Goal: Information Seeking & Learning: Find specific fact

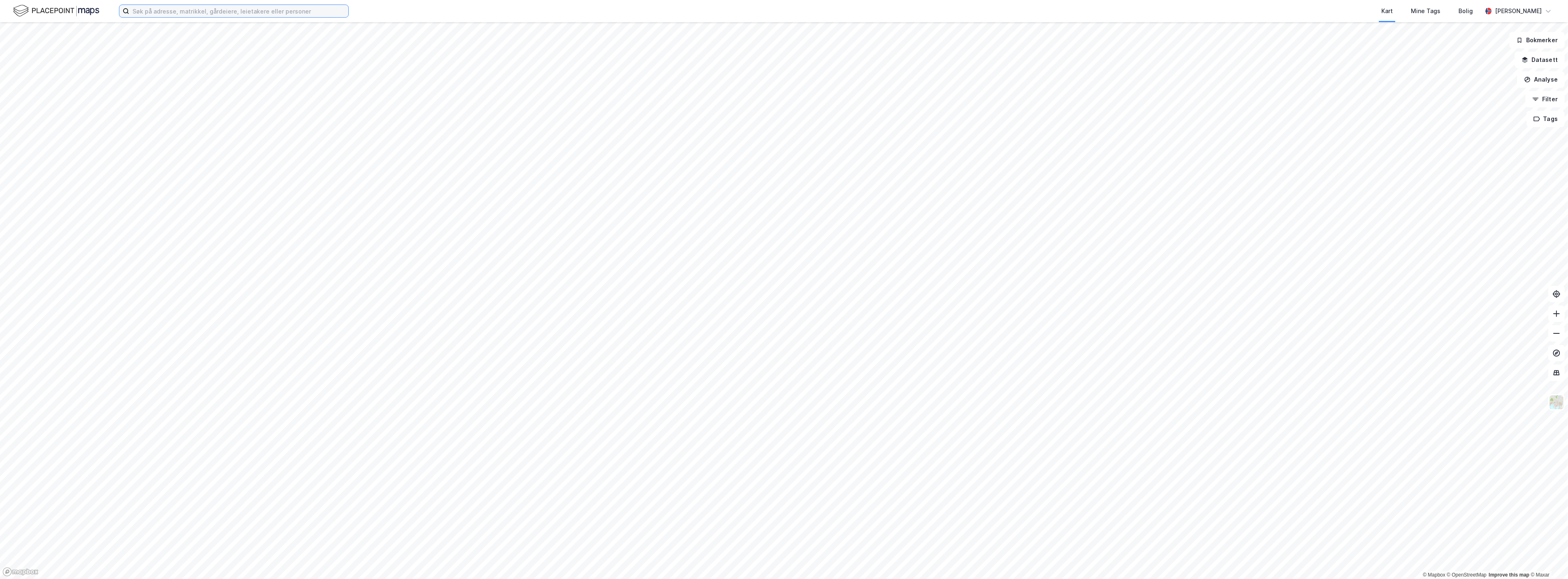
click at [153, 12] on input at bounding box center [239, 11] width 219 height 12
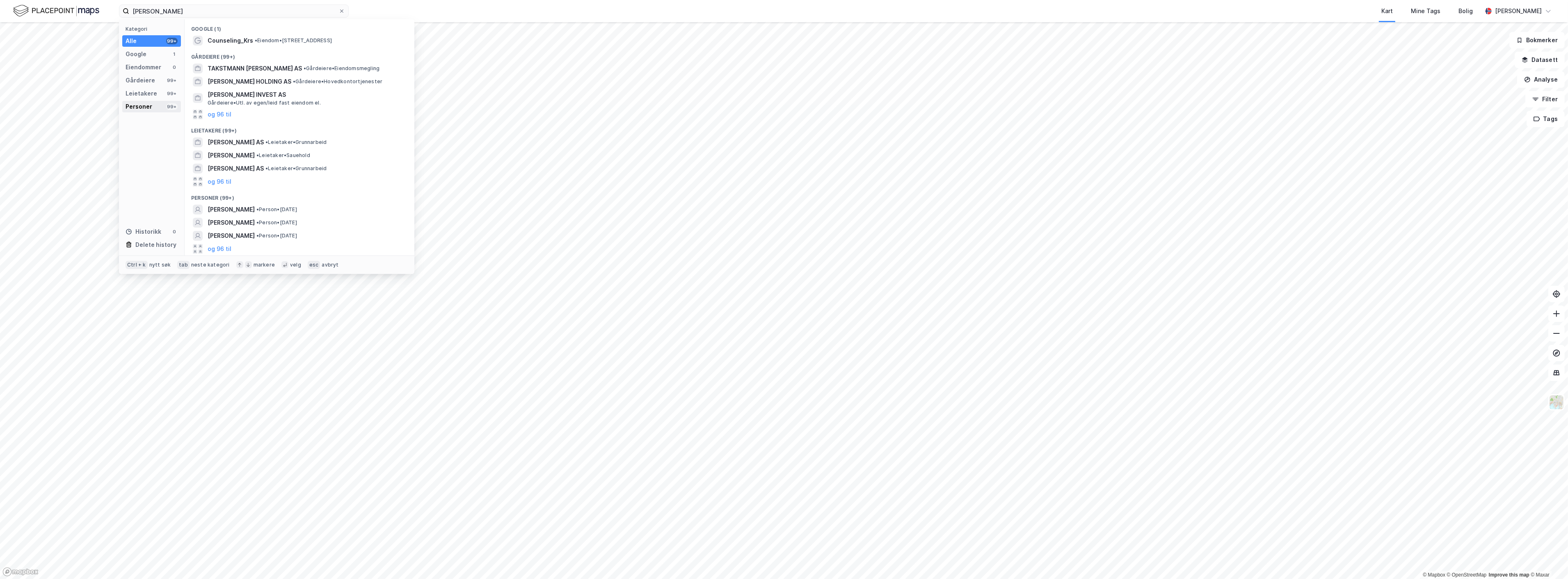
click at [149, 108] on div "Personer" at bounding box center [139, 106] width 27 height 10
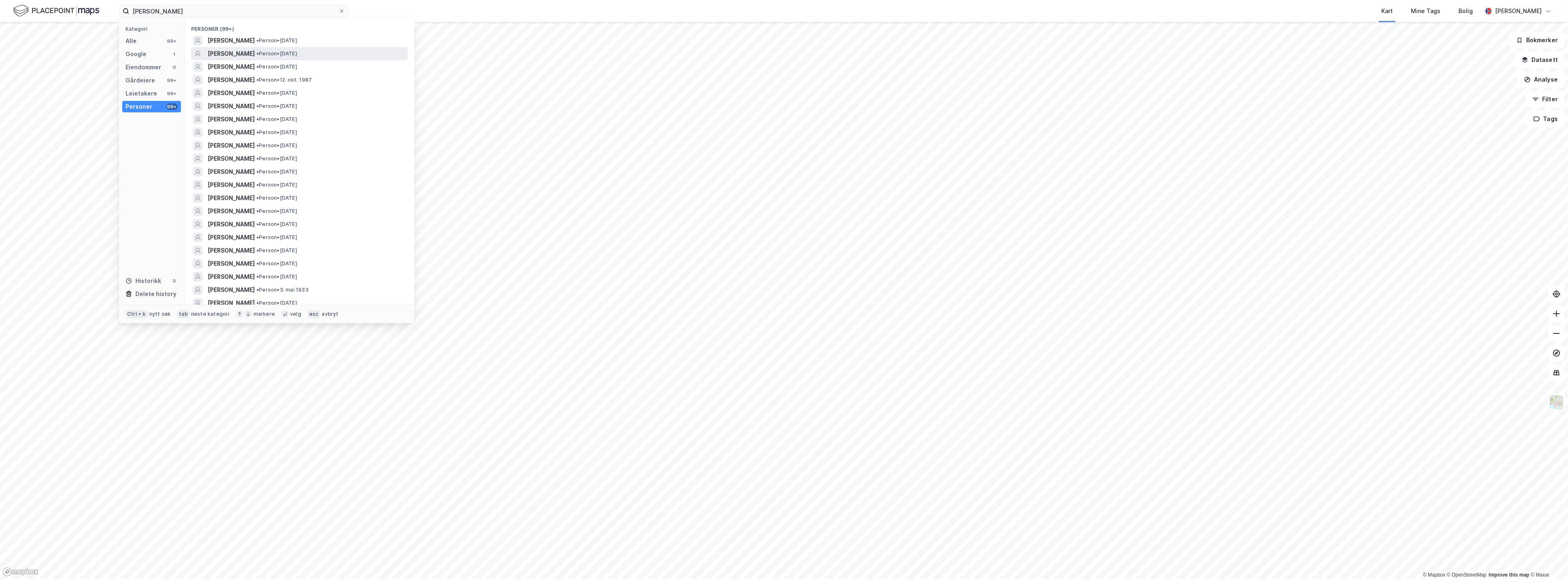
click at [255, 54] on span "[PERSON_NAME]" at bounding box center [231, 54] width 47 height 10
drag, startPoint x: 145, startPoint y: 12, endPoint x: 111, endPoint y: 12, distance: 34.0
click at [111, 12] on div "[PERSON_NAME] Kategori Alle 99+ Google 1 Eiendommer 0 Gårdeiere 99+ Leietakere …" at bounding box center [784, 11] width 1568 height 22
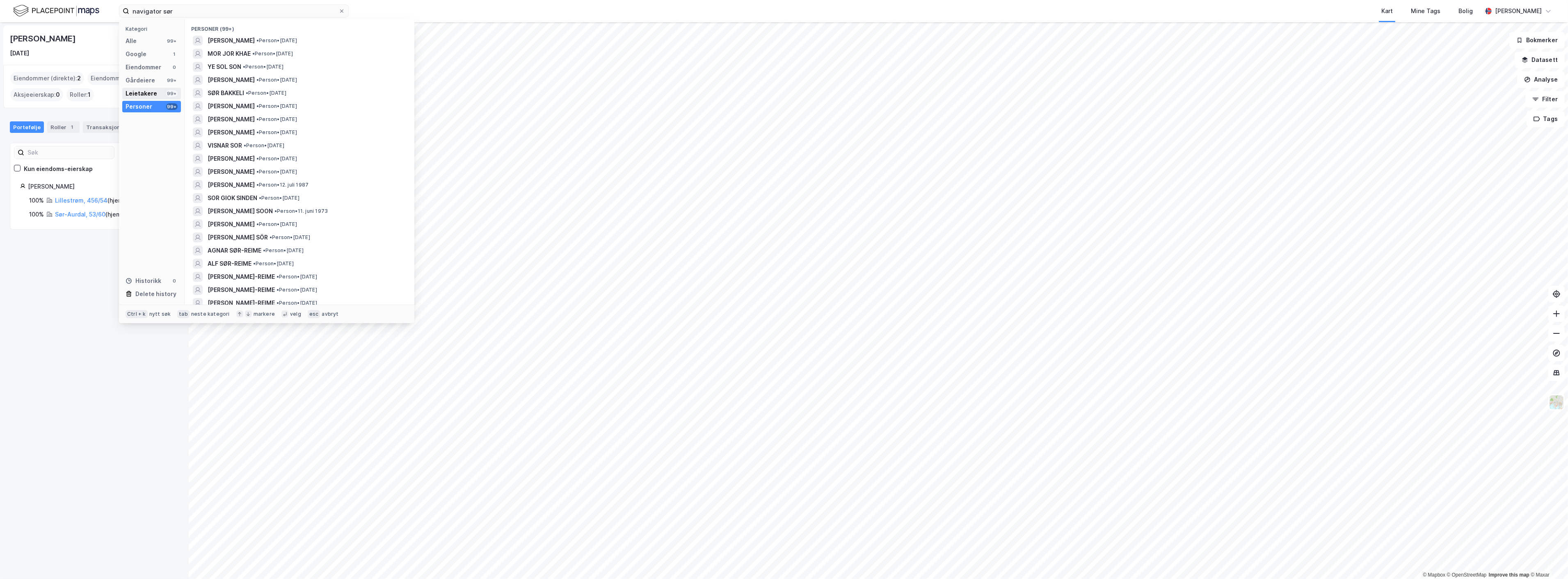
click at [143, 92] on div "Leietakere" at bounding box center [141, 94] width 32 height 10
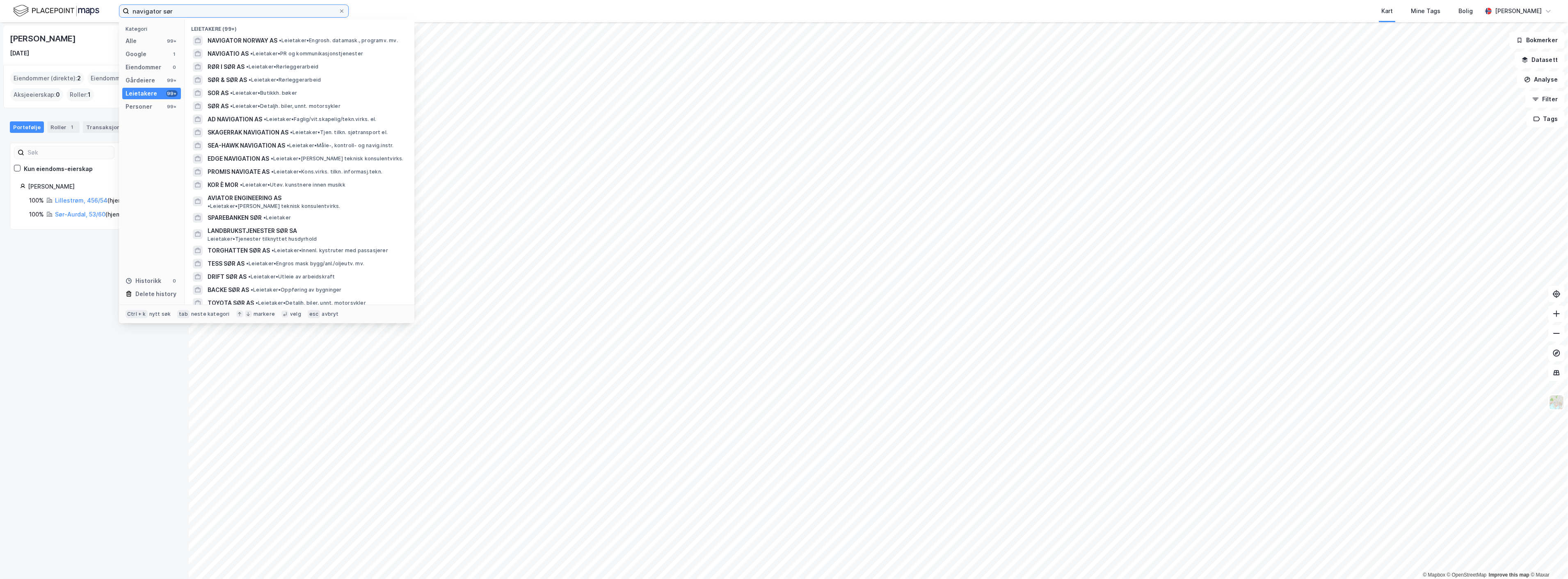
click at [194, 11] on input "navigator sør" at bounding box center [234, 11] width 209 height 12
drag, startPoint x: 194, startPoint y: 11, endPoint x: 66, endPoint y: 9, distance: 128.0
click at [66, 9] on div "navigator sør Kategori Alle 99+ Google 1 Eiendommer 0 Gårdeiere 99+ Leietakere …" at bounding box center [784, 11] width 1568 height 22
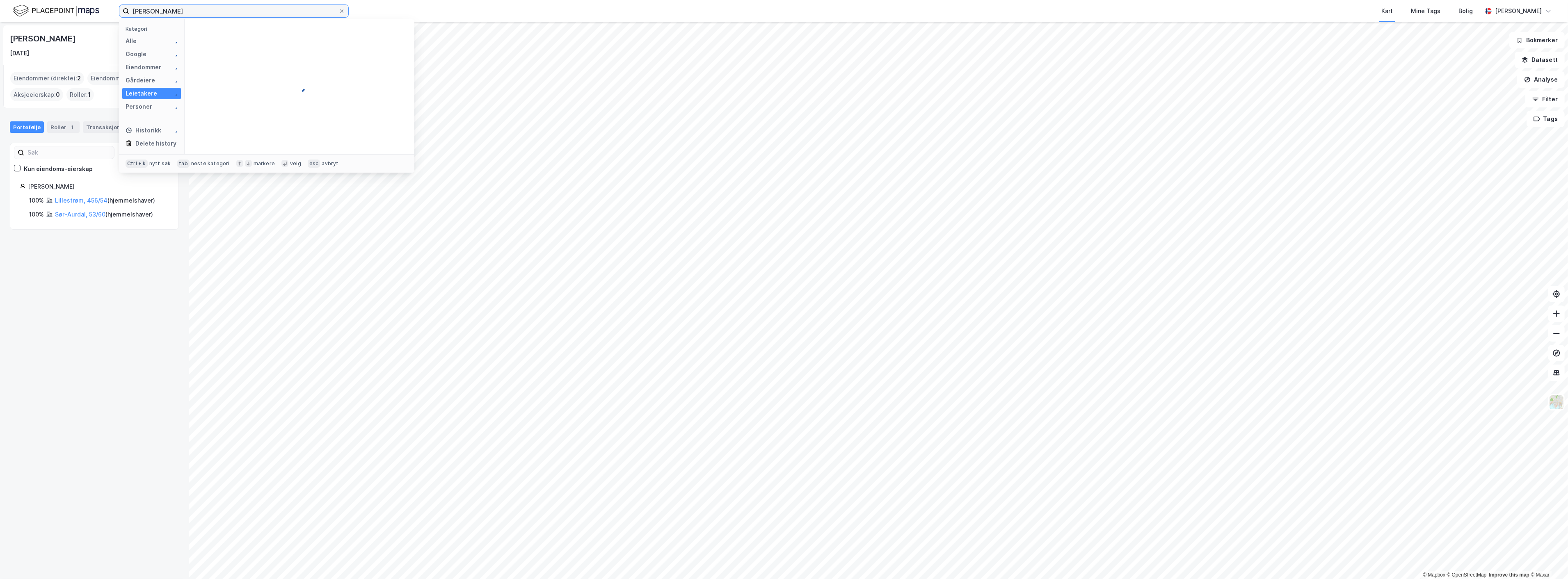
type input "[PERSON_NAME]"
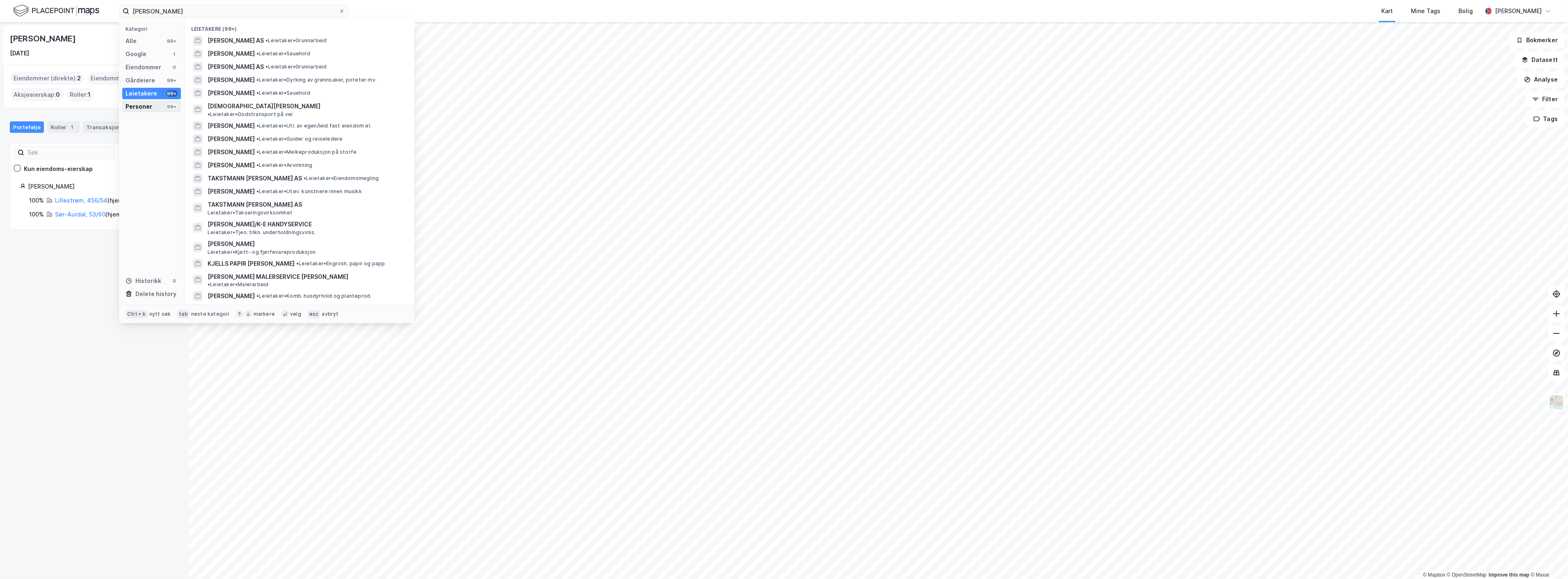
click at [152, 101] on div "Personer 99+" at bounding box center [152, 106] width 58 height 12
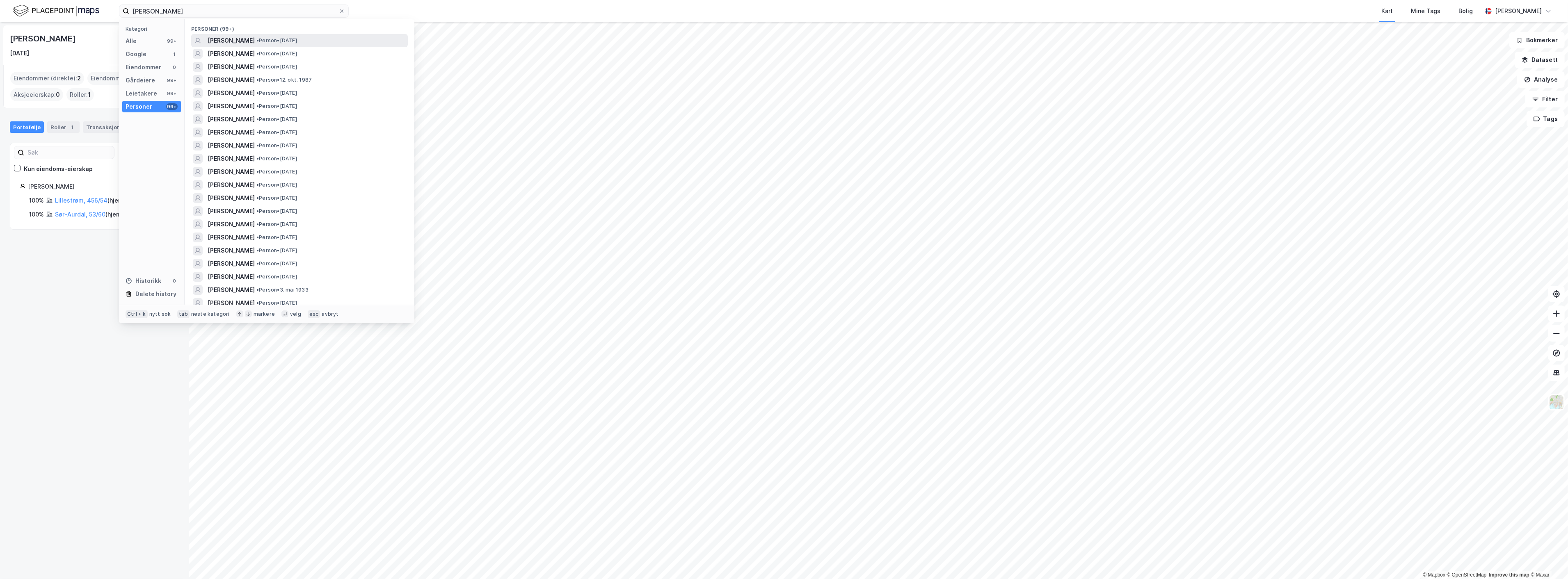
click at [248, 40] on span "[PERSON_NAME]" at bounding box center [231, 41] width 47 height 10
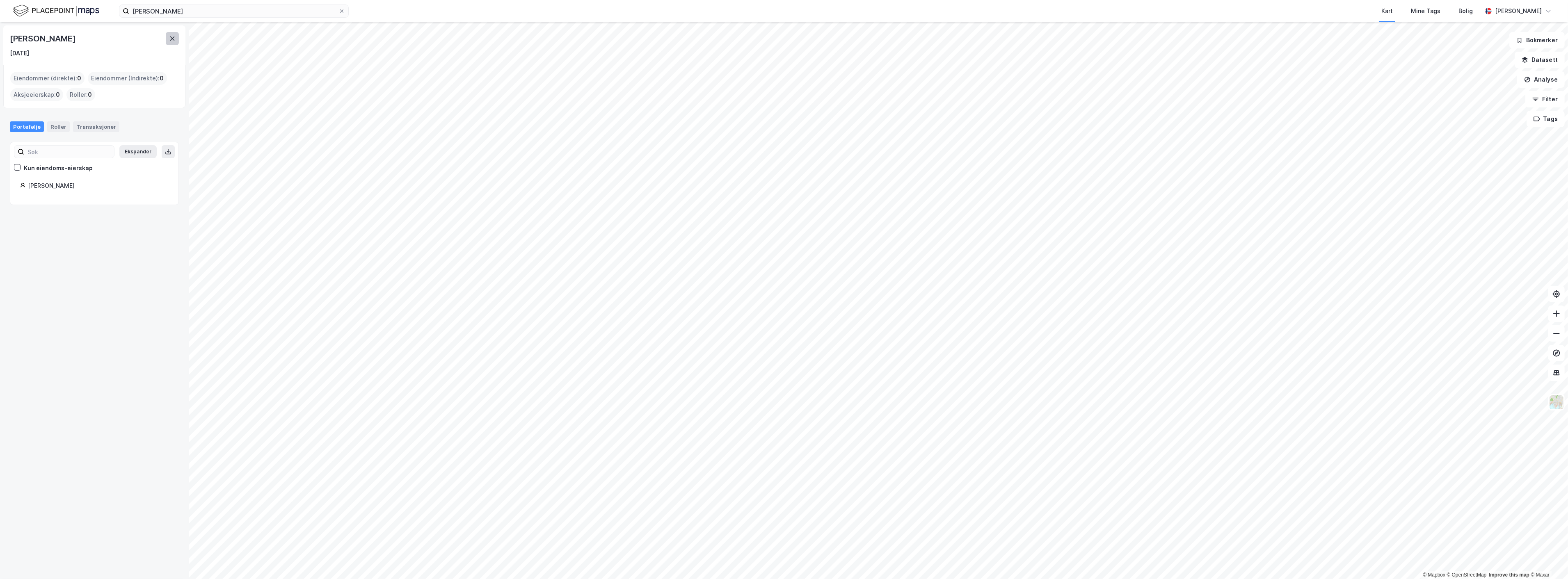
click at [170, 35] on icon at bounding box center [172, 38] width 7 height 7
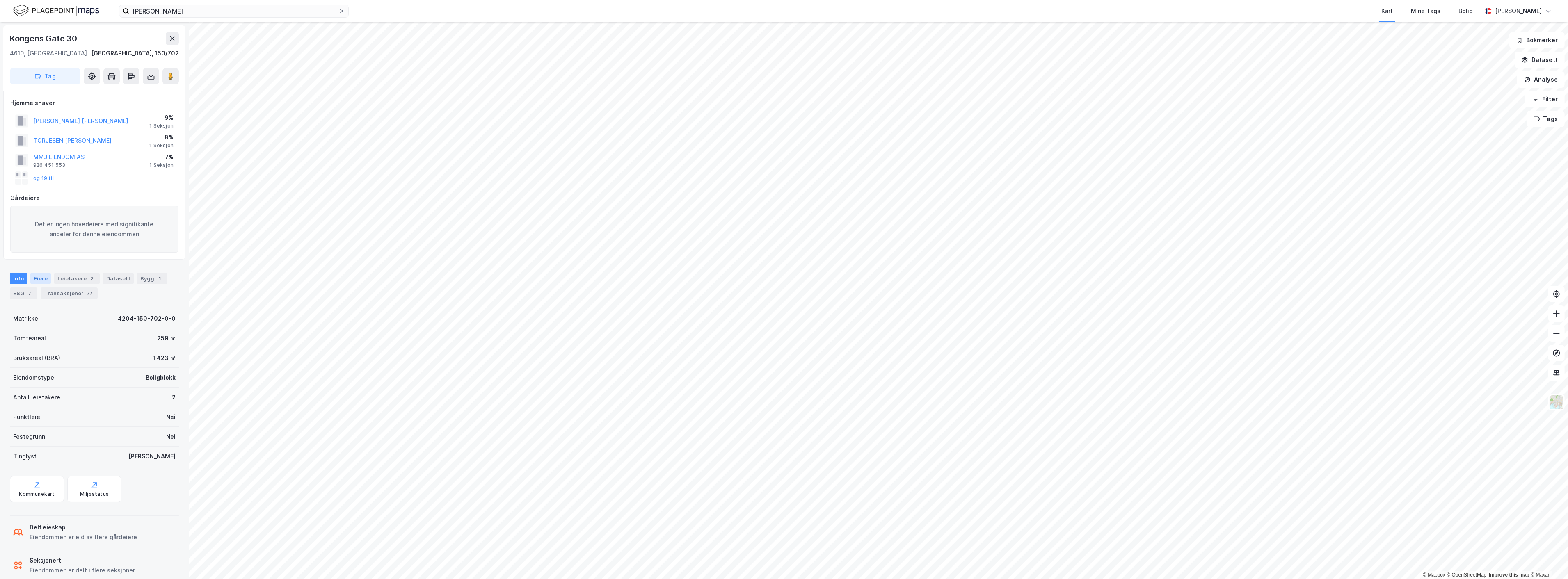
click at [39, 279] on div "Eiere" at bounding box center [41, 278] width 21 height 12
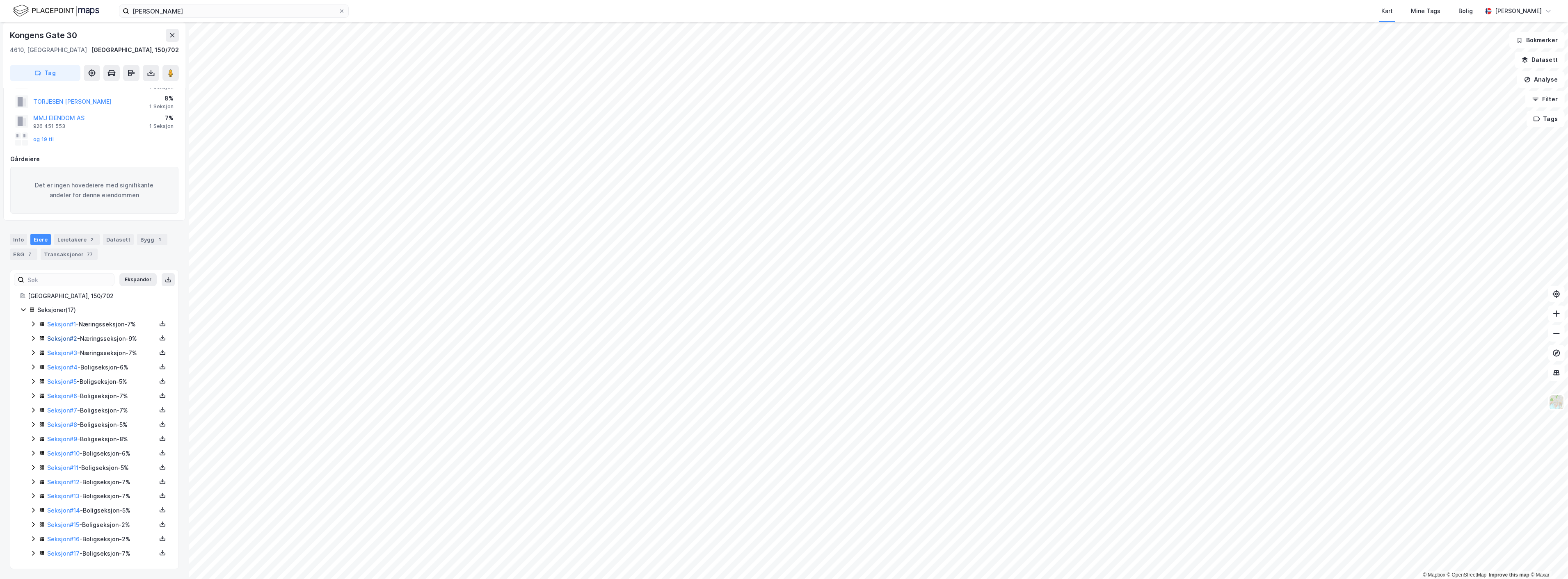
scroll to position [41, 0]
click at [31, 321] on icon at bounding box center [33, 324] width 7 height 7
click at [69, 321] on link "Seksjon # 1" at bounding box center [61, 321] width 29 height 7
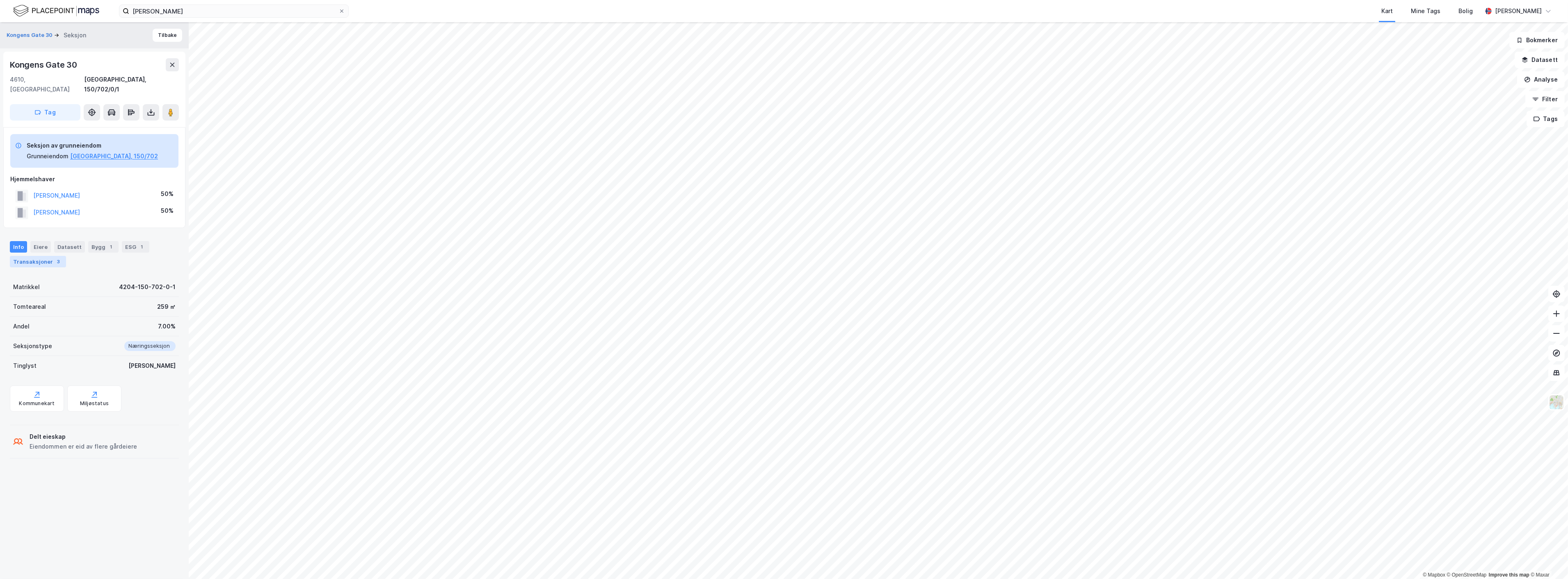
click at [50, 256] on div "Transaksjoner 3" at bounding box center [38, 262] width 56 height 12
